Goal: Information Seeking & Learning: Learn about a topic

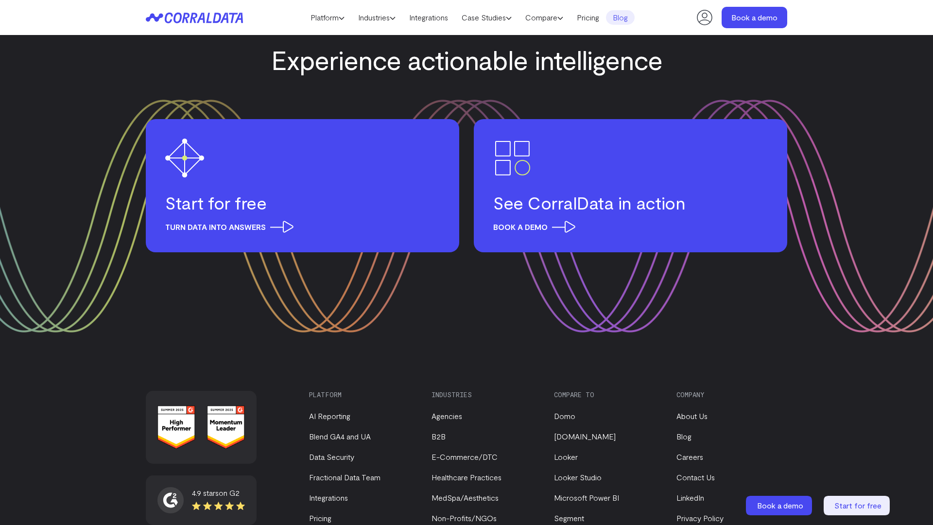
scroll to position [1520, 0]
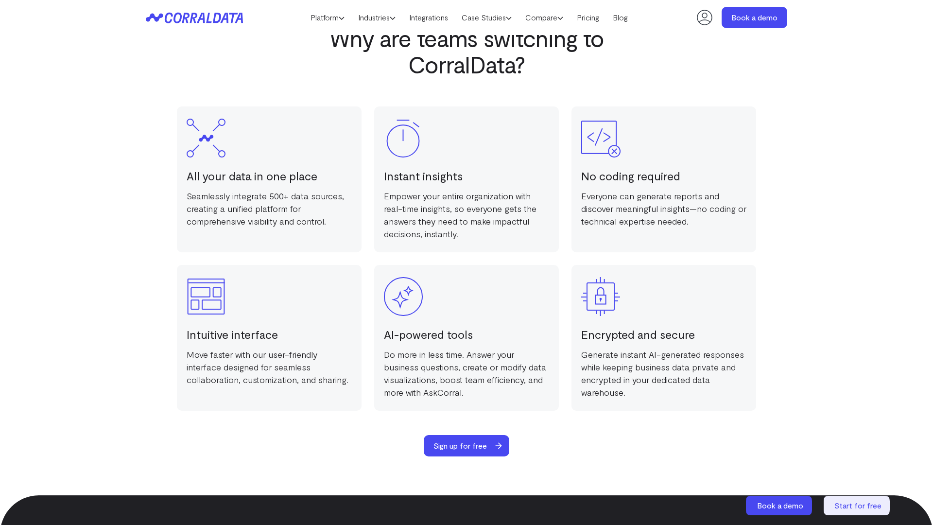
scroll to position [1892, 0]
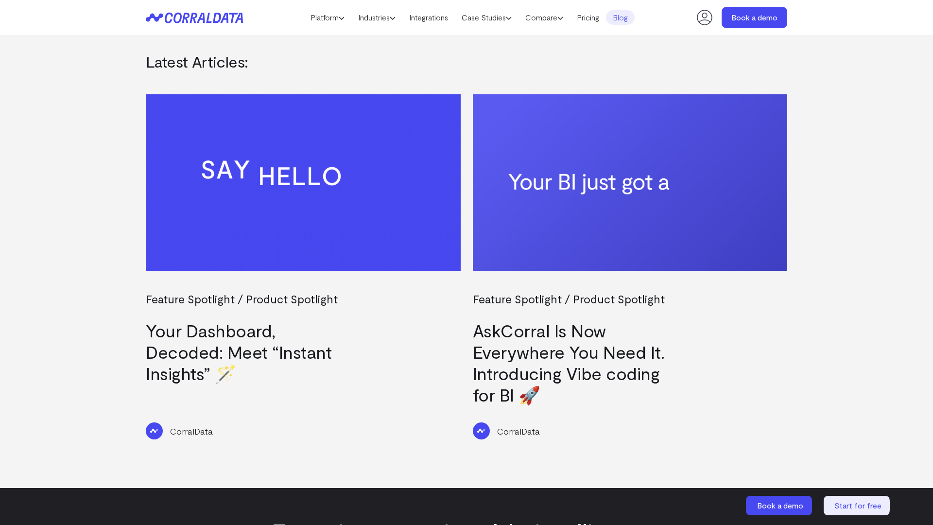
scroll to position [1423, 0]
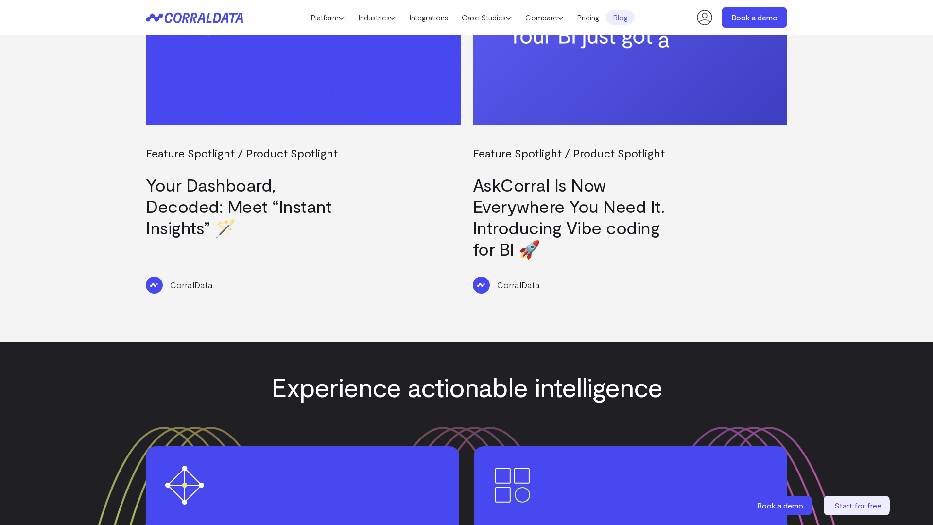
scroll to position [1389, 0]
